Goal: Find specific page/section: Find specific page/section

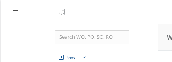
select select "25"
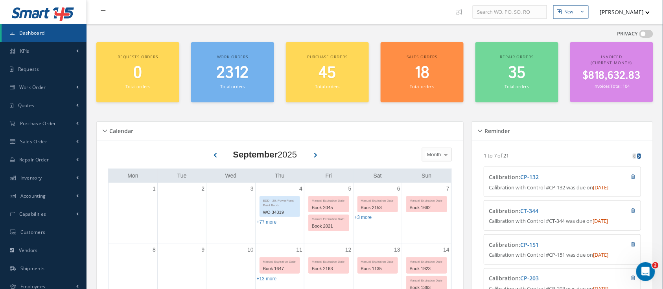
click at [31, 32] on span "Dashboard" at bounding box center [32, 33] width 26 height 7
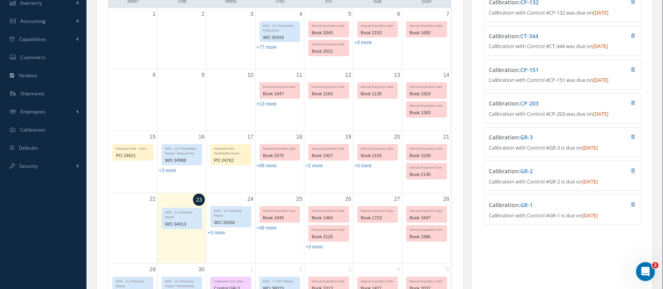
scroll to position [157, 0]
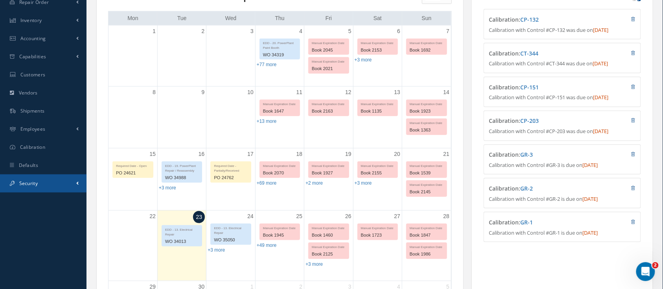
click at [29, 183] on span "Security" at bounding box center [28, 183] width 18 height 7
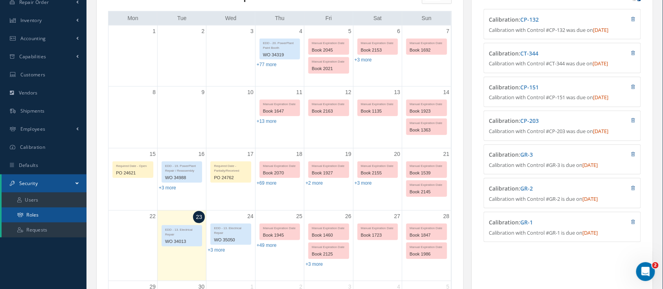
click at [31, 215] on link "Roles" at bounding box center [44, 214] width 85 height 15
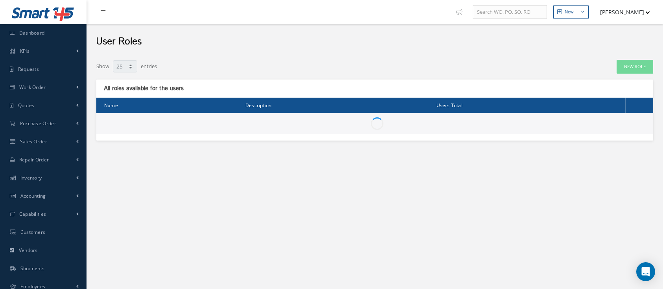
select select "25"
